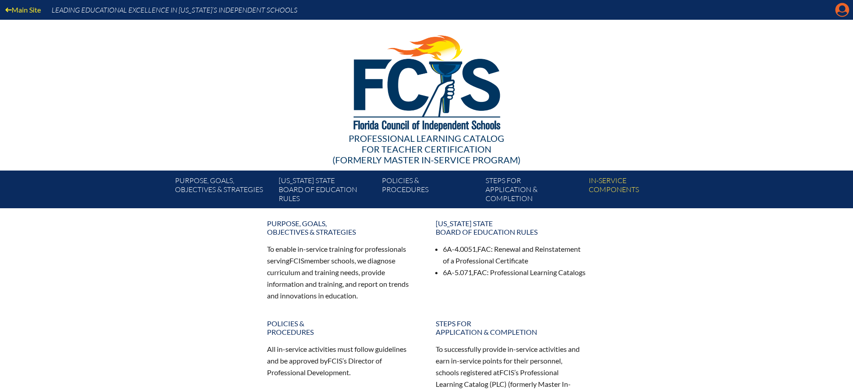
click at [837, 16] on icon "Manage Account" at bounding box center [842, 10] width 14 height 14
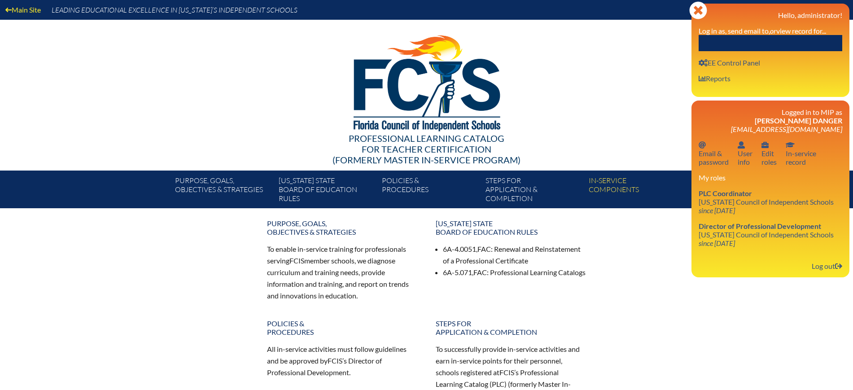
click at [797, 43] on input "text" at bounding box center [771, 43] width 144 height 16
paste input "Caitlin Farnsworth"
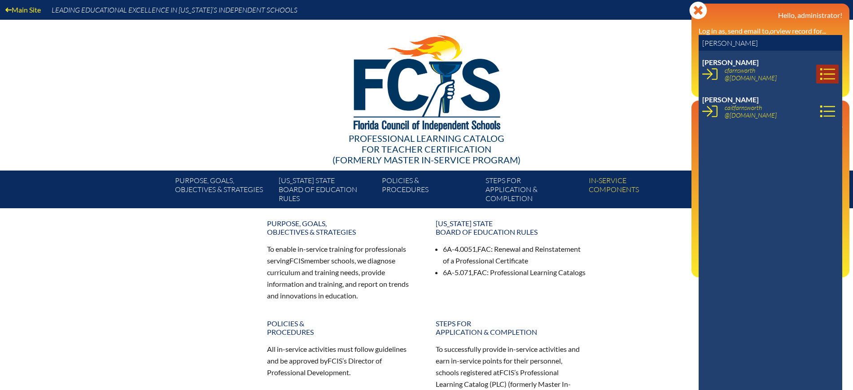
type input "Caitlin Farnsworth"
click at [820, 71] on icon at bounding box center [827, 73] width 15 height 15
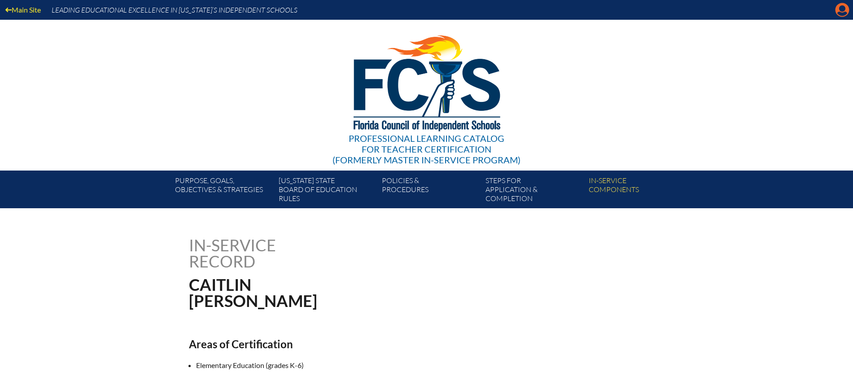
click at [846, 9] on icon at bounding box center [843, 10] width 14 height 14
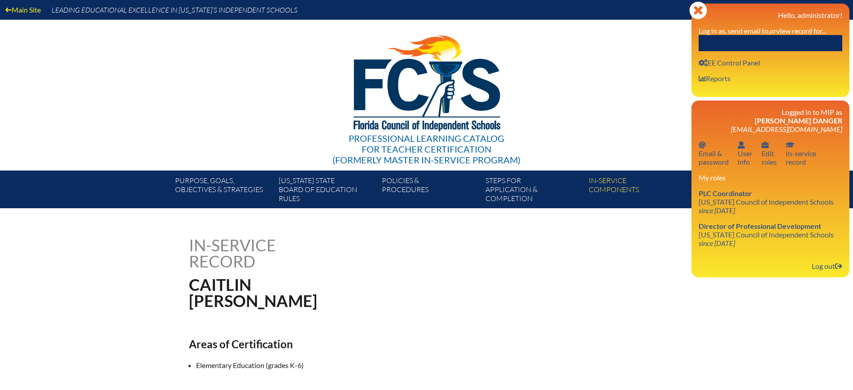
click at [796, 43] on input "text" at bounding box center [771, 43] width 144 height 16
paste input "Caitlin Farnsworth"
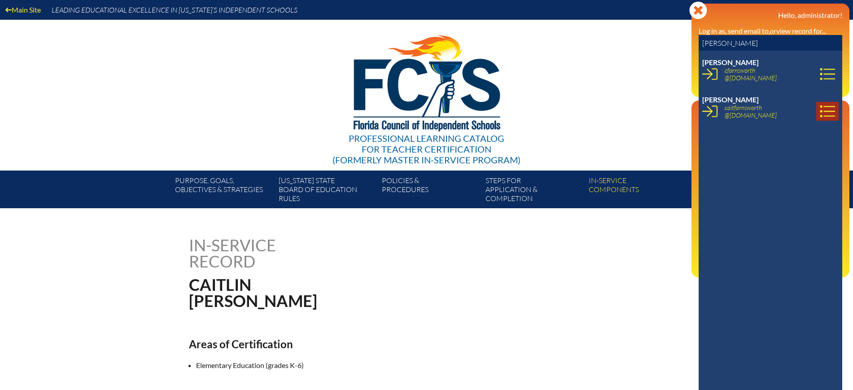
type input "Caitlin Farnsworth"
click at [820, 112] on icon at bounding box center [827, 111] width 15 height 15
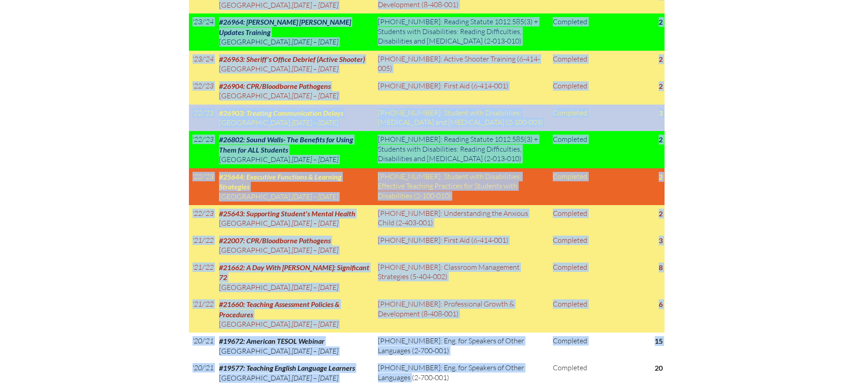
scroll to position [1459, 0]
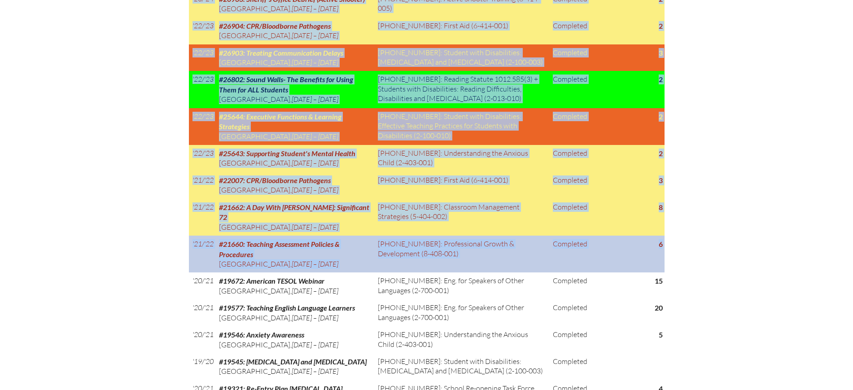
drag, startPoint x: 189, startPoint y: 70, endPoint x: 663, endPoint y: 189, distance: 488.7
copy div "In-service record Caitlin Elizabeth Rose Farnsworth Shinn Areas of Certificatio…"
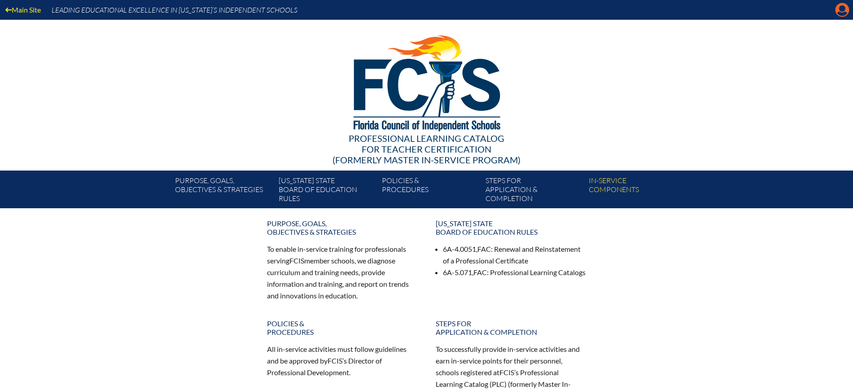
click at [841, 14] on icon "Manage Account" at bounding box center [842, 10] width 14 height 14
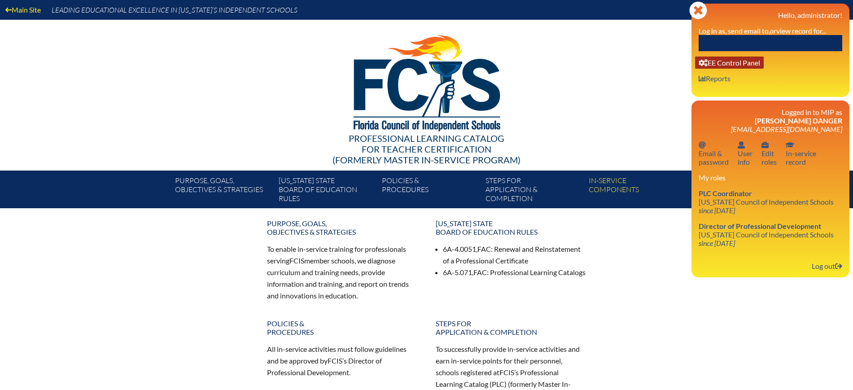
click at [728, 64] on link "User info EE Control Panel" at bounding box center [729, 63] width 69 height 12
click at [739, 43] on input "text" at bounding box center [771, 43] width 144 height 16
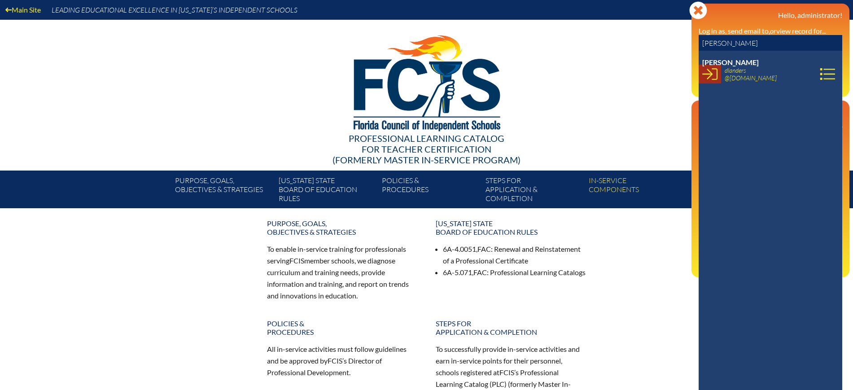
type input "diane land"
click at [710, 75] on icon at bounding box center [710, 73] width 15 height 15
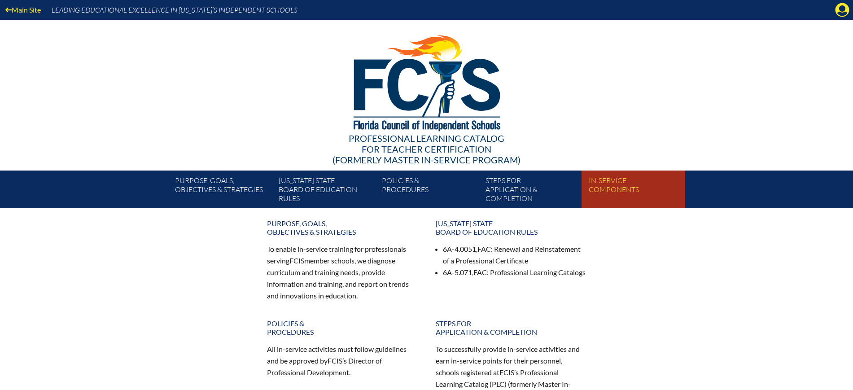
click at [601, 189] on link "In-service components" at bounding box center [636, 191] width 103 height 34
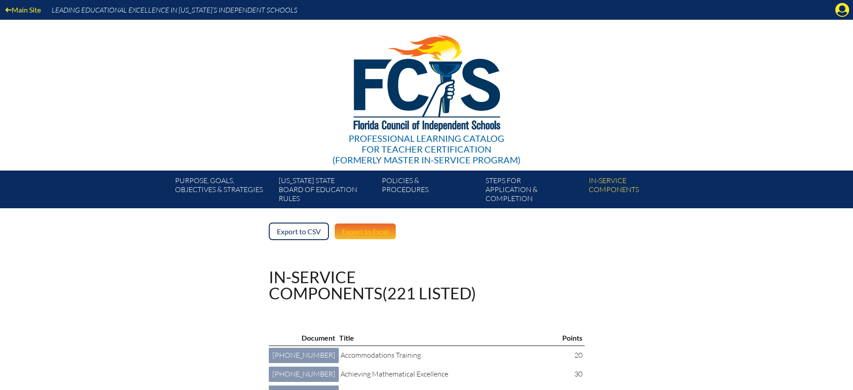
click at [356, 231] on link "Export to Excel" at bounding box center [365, 232] width 63 height 18
click at [845, 8] on icon "Manage account" at bounding box center [842, 10] width 14 height 14
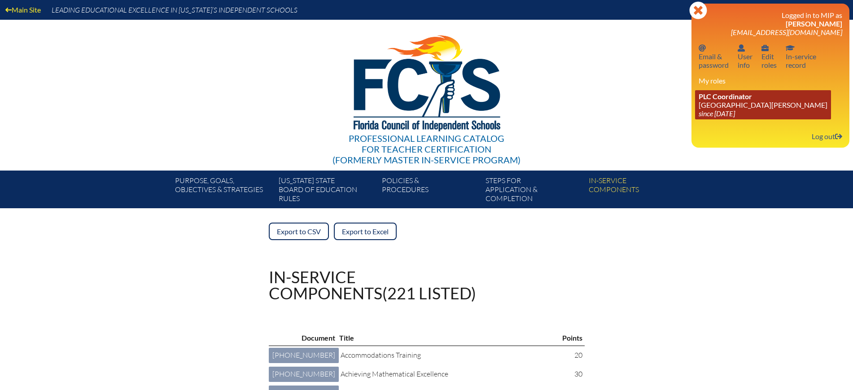
click at [735, 108] on link "PLC Coordinator St. Johns Country Day School since 2022 Aug 3" at bounding box center [763, 104] width 136 height 29
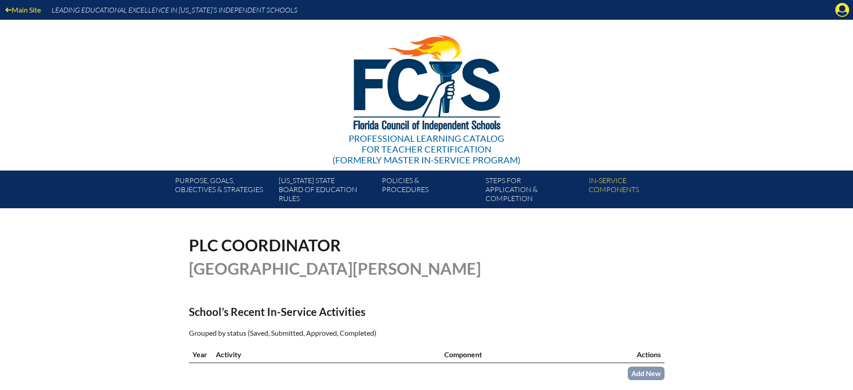
scroll to position [224, 0]
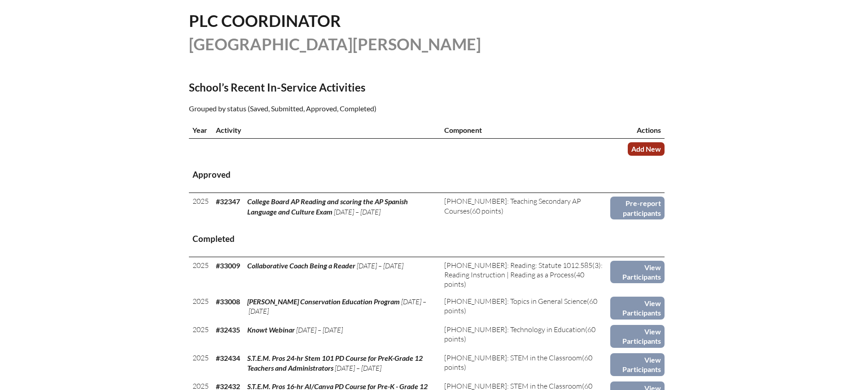
click at [649, 147] on link "Add New" at bounding box center [646, 148] width 37 height 13
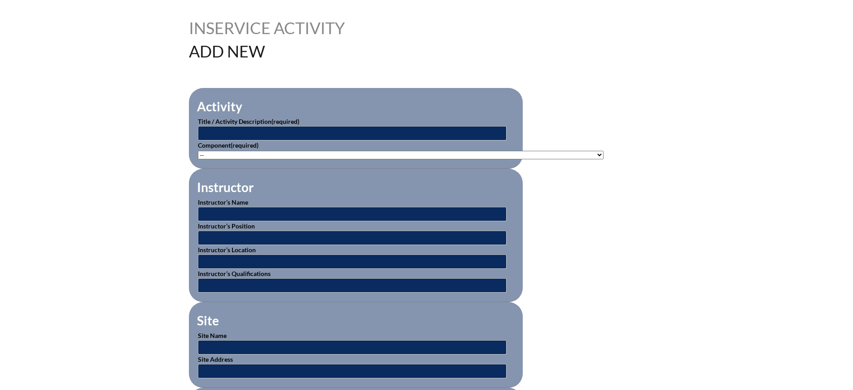
scroll to position [224, 0]
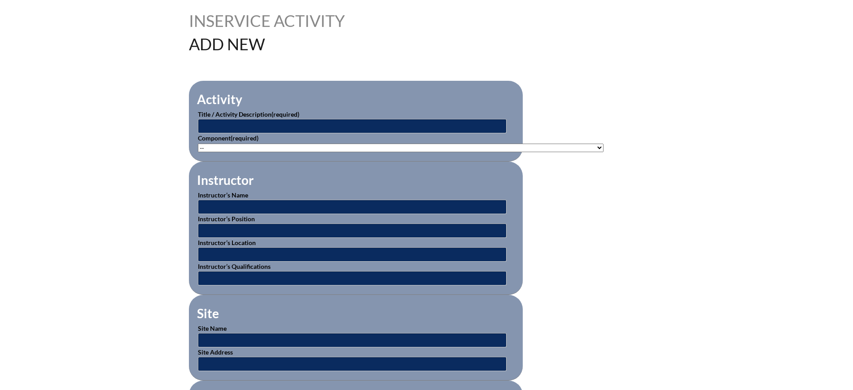
click at [343, 116] on p "Title / Activity Description (required)" at bounding box center [356, 122] width 316 height 24
click at [339, 121] on input "text" at bounding box center [352, 126] width 309 height 14
paste input "Literacy Summit"
type input "Literacy Summit"
click at [349, 145] on select"]"] "-- 1-000-001: Appropriate Art Activities 1-000-002: Concept and Art Process for…" at bounding box center [401, 148] width 406 height 9
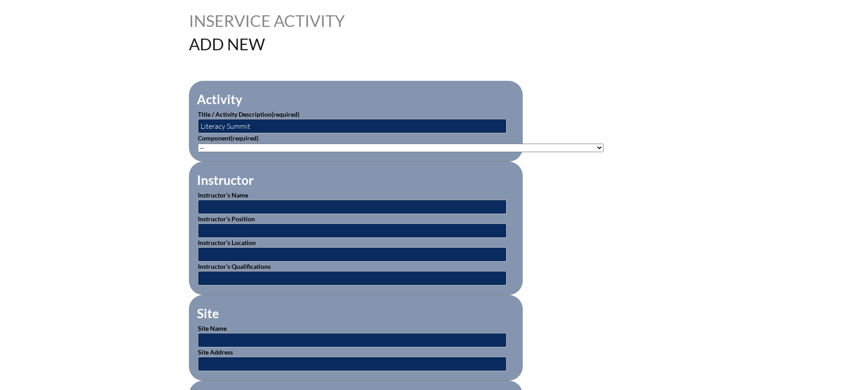
select select"]"] "194920"
click at [198, 144] on select"]"] "-- 1-000-001: Appropriate Art Activities 1-000-002: Concept and Art Process for…" at bounding box center [401, 148] width 406 height 9
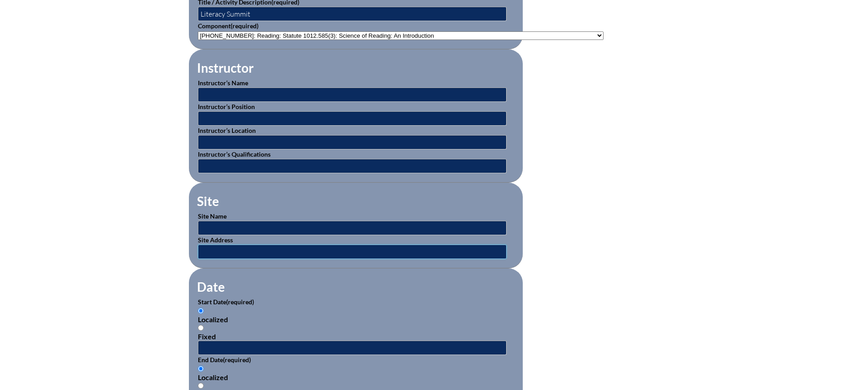
click at [236, 246] on input "text" at bounding box center [352, 252] width 309 height 14
type input "orlando"
click at [75, 297] on div "Inservice Activity Add New Activity Title / Activity Description (required) Lit…" at bounding box center [426, 321] width 853 height 842
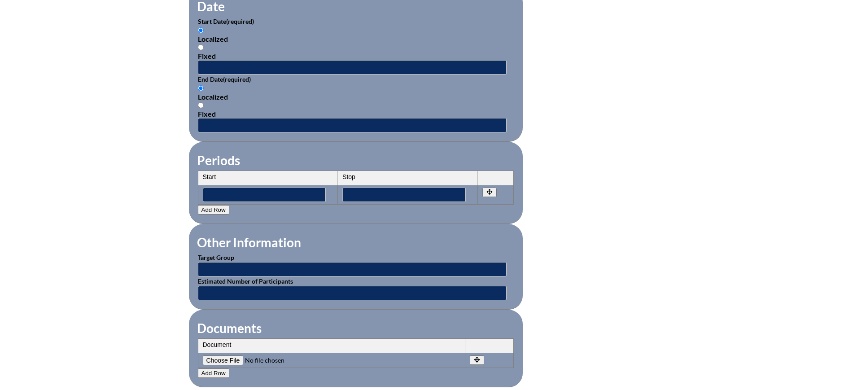
scroll to position [449, 0]
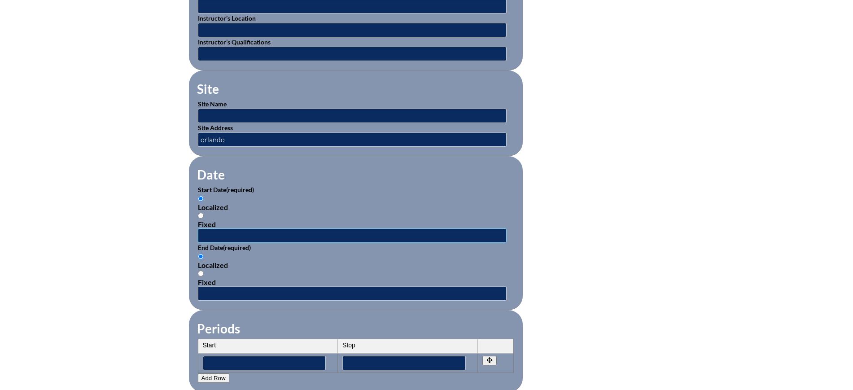
click at [220, 231] on input "text" at bounding box center [352, 236] width 309 height 14
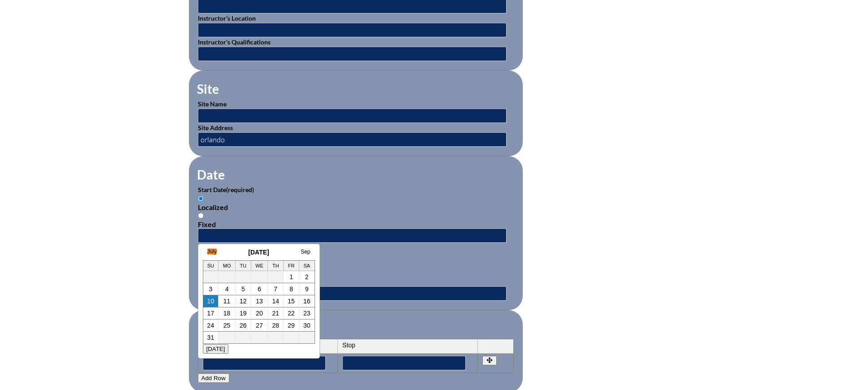
click at [210, 253] on link "July" at bounding box center [211, 252] width 9 height 6
click at [203, 252] on link "June" at bounding box center [204, 252] width 12 height 6
click at [239, 313] on link "25" at bounding box center [241, 313] width 7 height 7
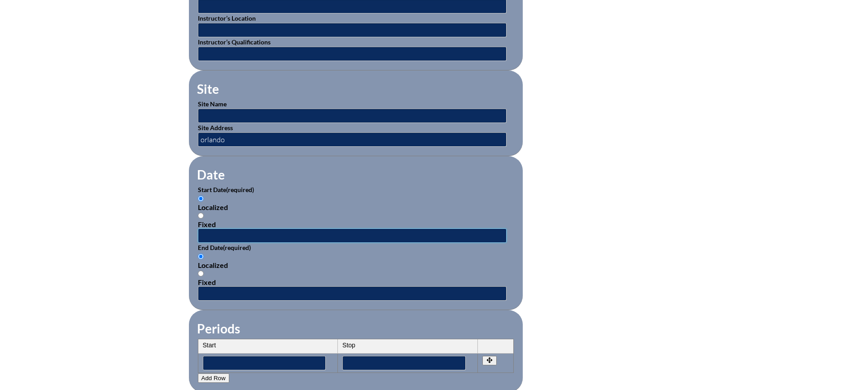
type input "2025-06-25 1:51 PM"
click at [241, 289] on input "text" at bounding box center [352, 293] width 309 height 14
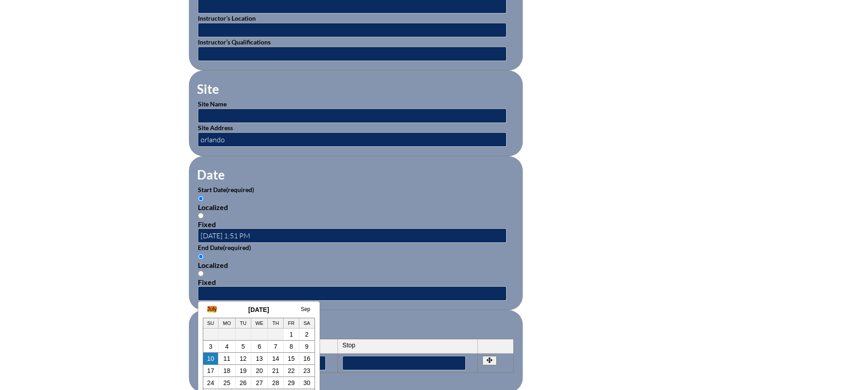
click at [210, 307] on link "July" at bounding box center [211, 309] width 9 height 6
click at [209, 309] on link "June" at bounding box center [204, 309] width 12 height 6
click at [259, 368] on link "26" at bounding box center [257, 370] width 7 height 7
type input "2025-06-26 1:51 PM"
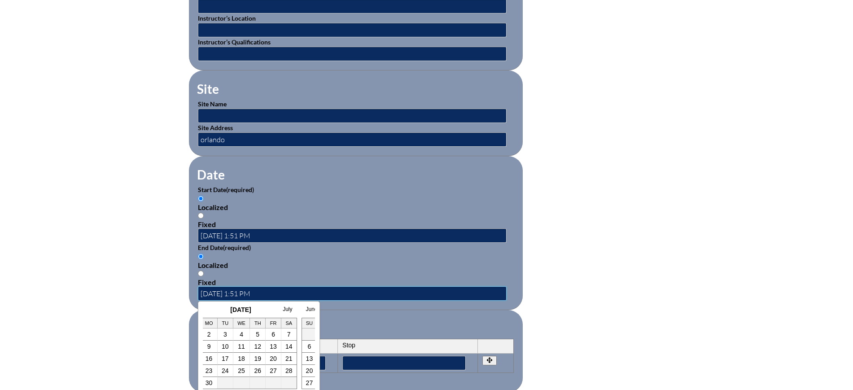
scroll to position [0, 0]
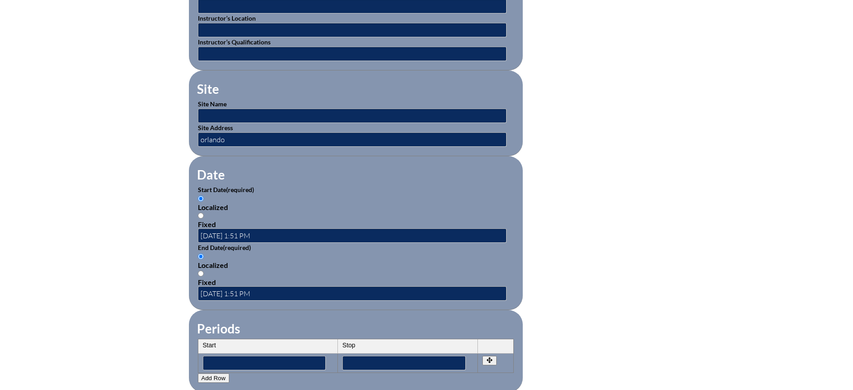
click at [169, 327] on div "Inservice Activity Add New Activity Title / Activity Description (required) Lit…" at bounding box center [426, 209] width 853 height 842
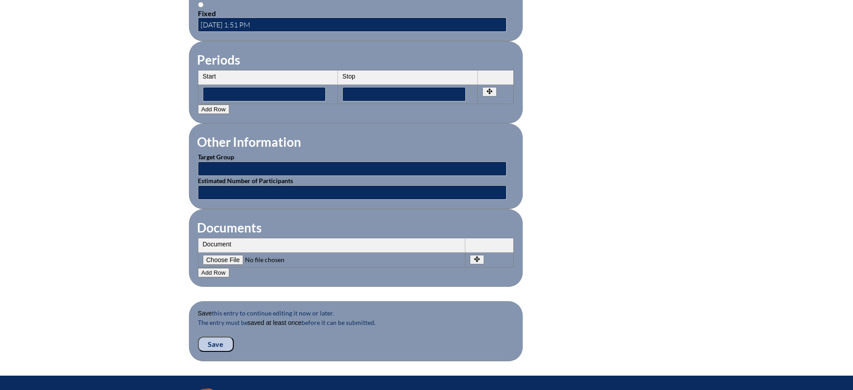
scroll to position [827, 0]
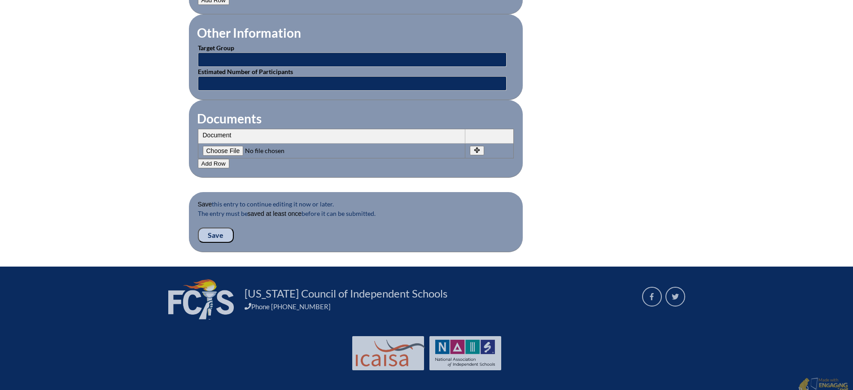
click at [220, 228] on input "Save" at bounding box center [216, 235] width 36 height 15
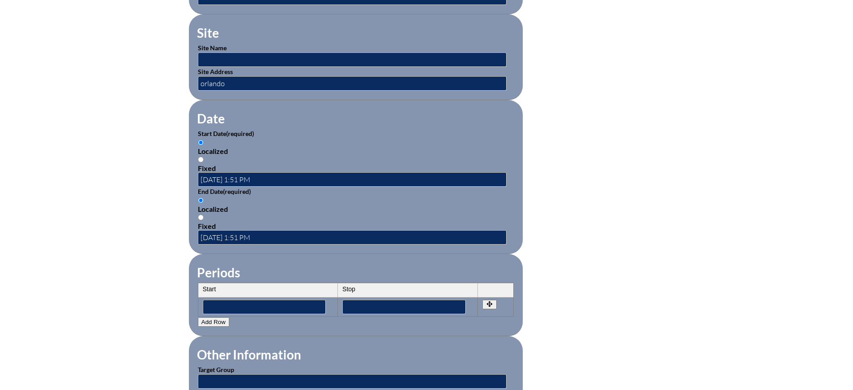
scroll to position [786, 0]
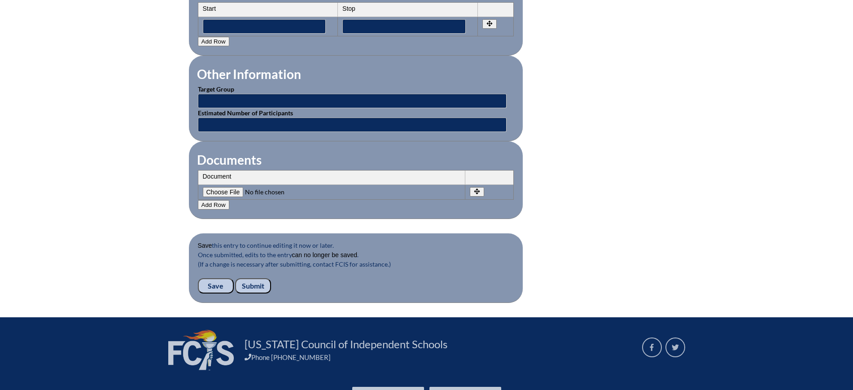
click at [254, 282] on input "Submit" at bounding box center [253, 285] width 36 height 15
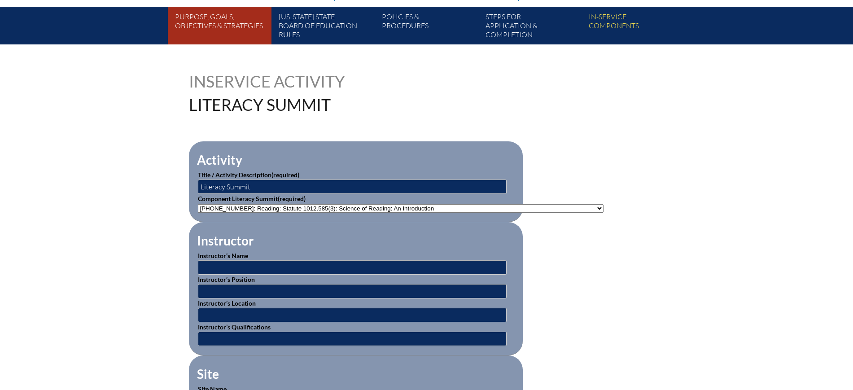
scroll to position [168, 0]
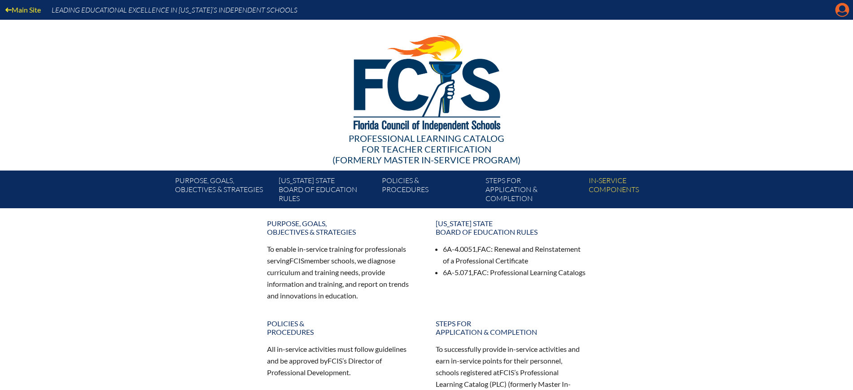
click at [847, 9] on icon at bounding box center [843, 10] width 14 height 14
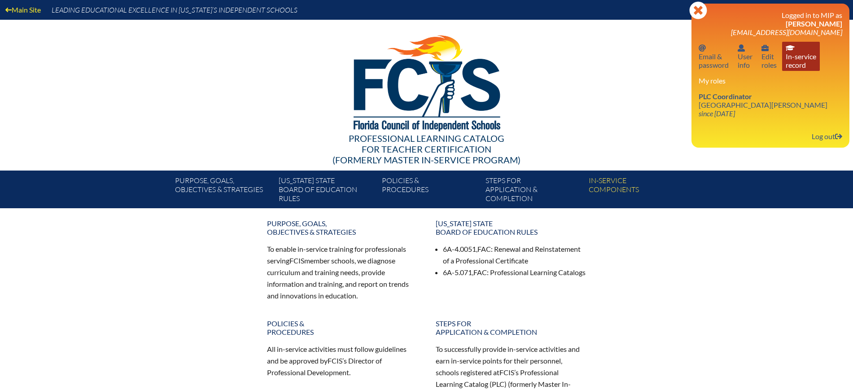
click at [801, 56] on link "In-service record In-service record" at bounding box center [802, 56] width 38 height 29
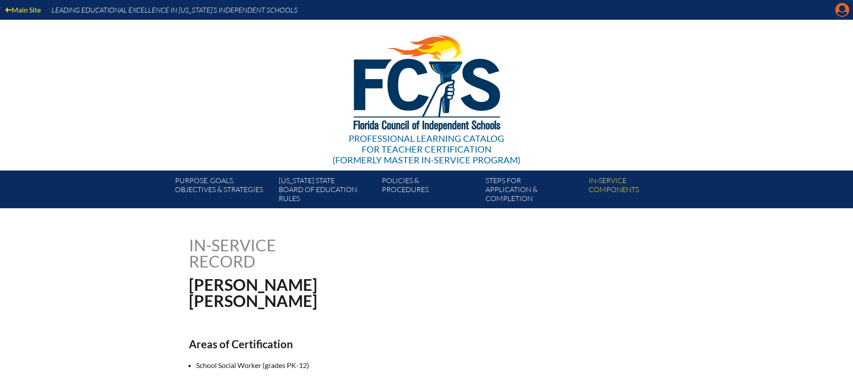
click at [843, 5] on icon "Manage account" at bounding box center [842, 10] width 14 height 14
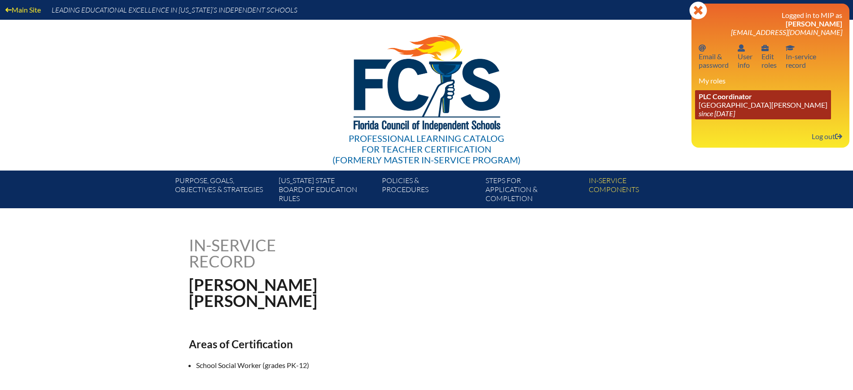
click at [722, 100] on link "PLC Coordinator St. Johns Country Day School since 2022 Aug 3" at bounding box center [763, 104] width 136 height 29
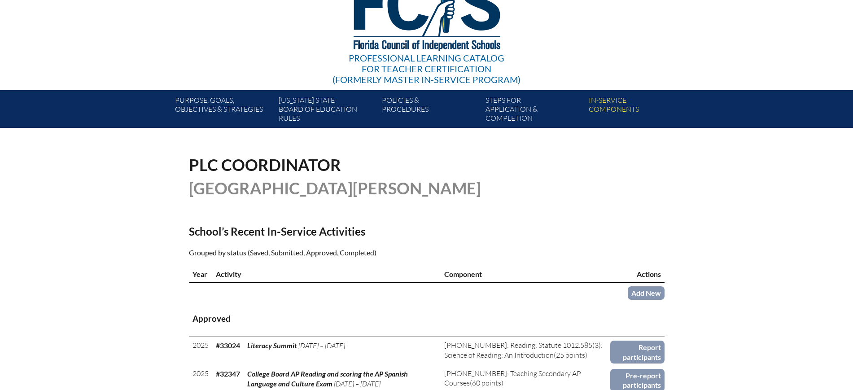
scroll to position [281, 0]
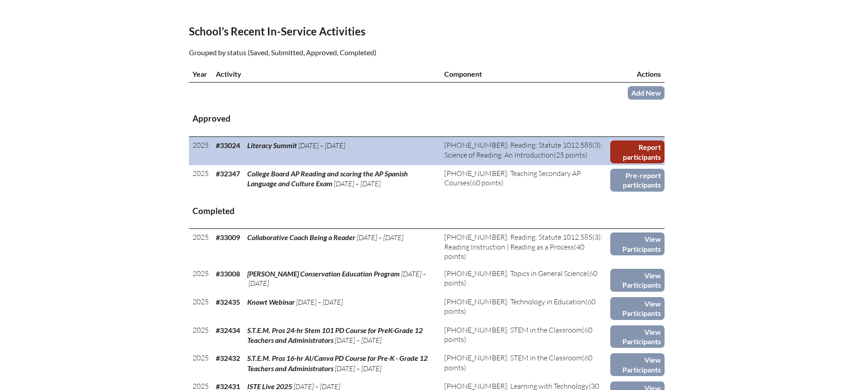
drag, startPoint x: 193, startPoint y: 115, endPoint x: 660, endPoint y: 154, distance: 468.1
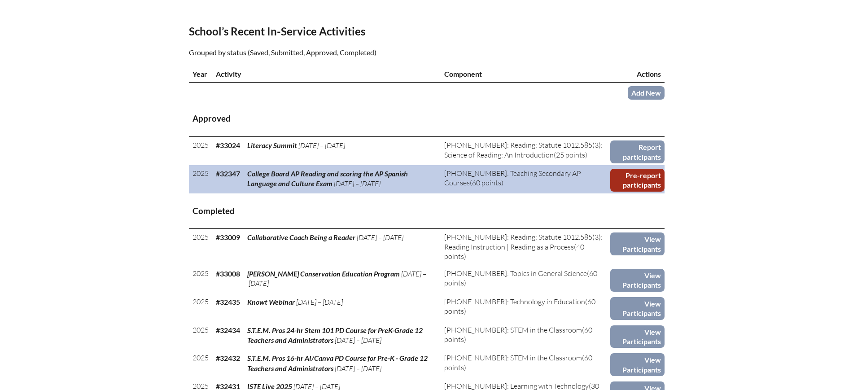
copy table "Approved 2025 #33024 Literacy Summit [DATE] – [DATE] [PHONE_NUMBER]: Reading: S…"
